Goal: Task Accomplishment & Management: Manage account settings

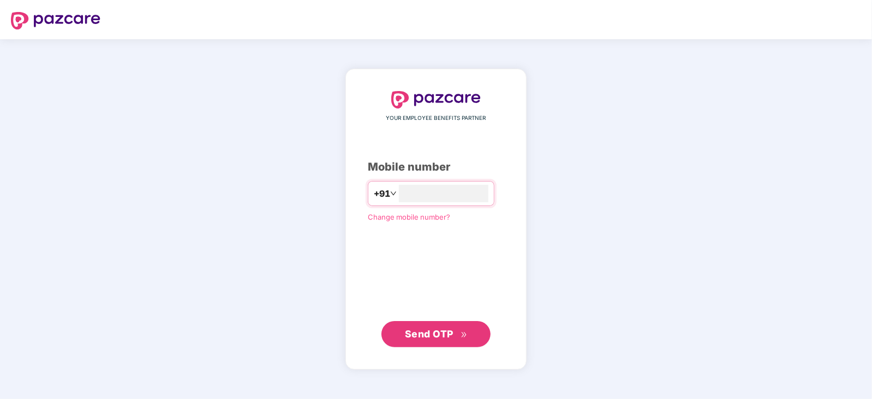
type input "**********"
click at [419, 332] on span "Send OTP" at bounding box center [429, 333] width 49 height 11
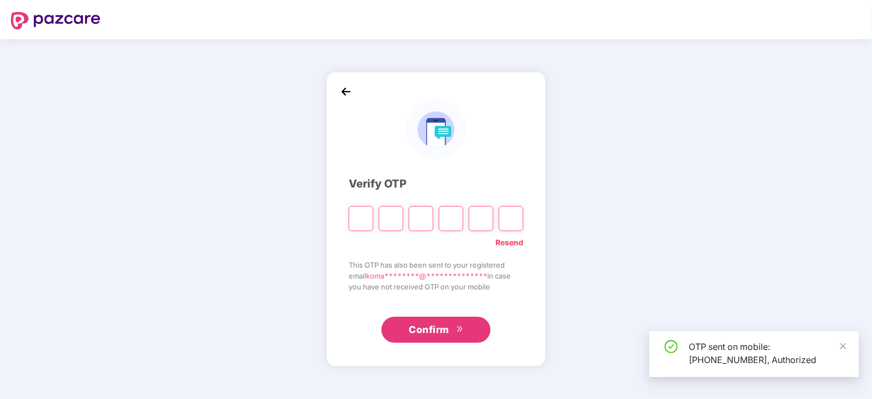
click at [363, 216] on input "Please enter verification code. Digit 1" at bounding box center [361, 218] width 25 height 25
type input "*"
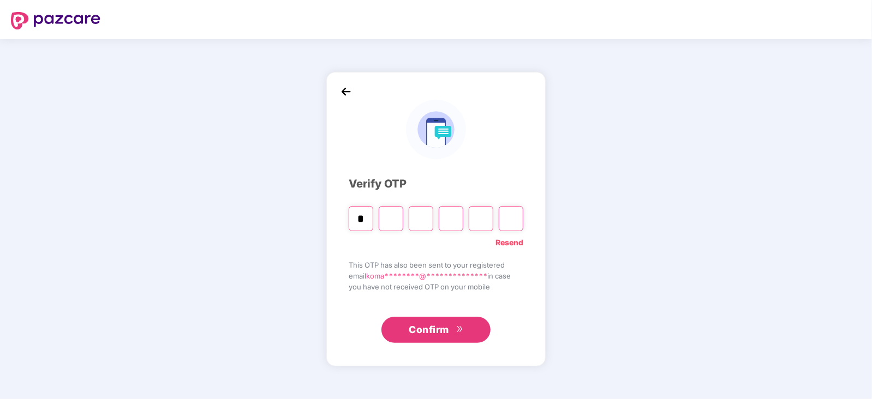
type input "*"
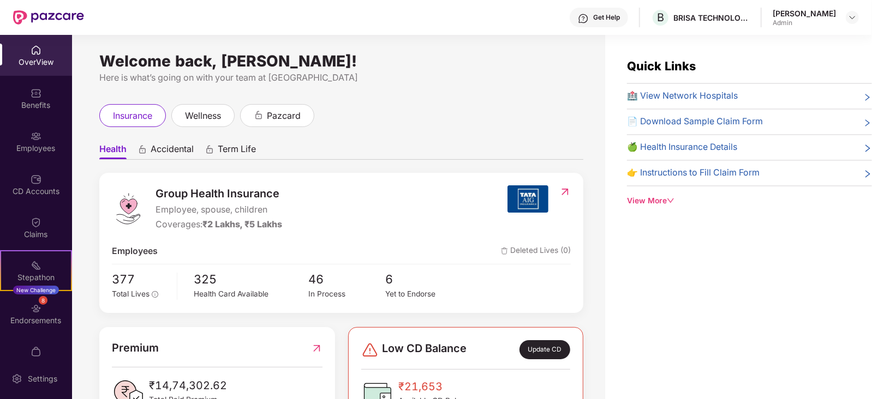
click at [420, 132] on div "Health Accidental Term Life Group Health Insurance Employee, spouse, children C…" at bounding box center [341, 275] width 484 height 297
click at [38, 145] on div "Employees" at bounding box center [36, 148] width 72 height 11
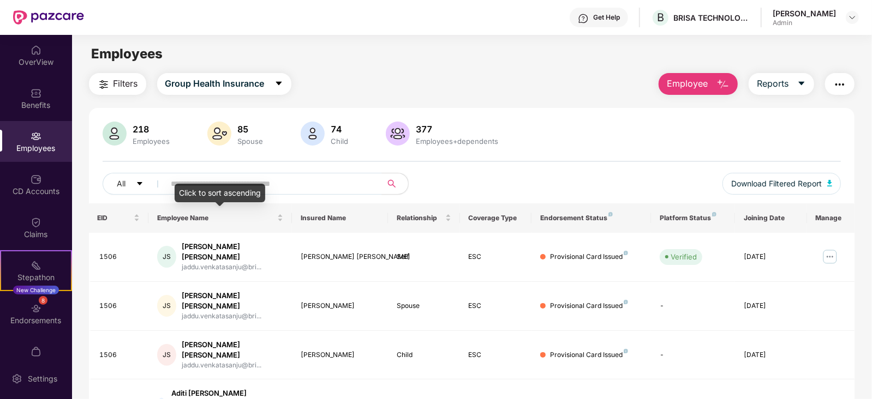
click at [209, 186] on div "Click to sort ascending" at bounding box center [220, 193] width 91 height 19
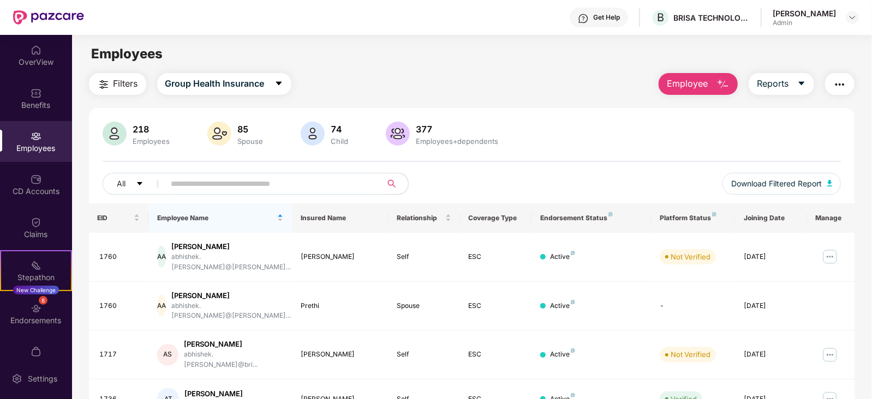
click at [257, 187] on input "text" at bounding box center [269, 184] width 196 height 16
